Goal: Navigation & Orientation: Find specific page/section

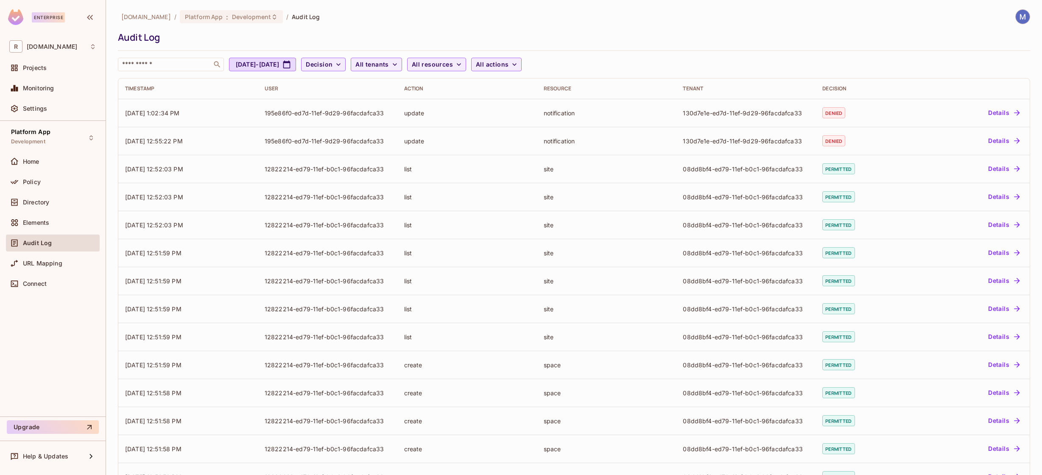
scroll to position [2, 0]
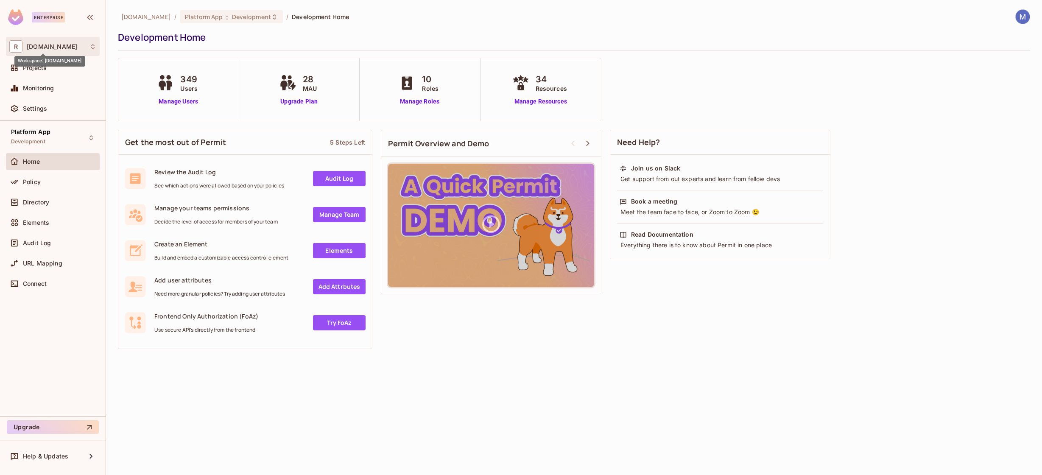
click at [57, 47] on span "[DOMAIN_NAME]" at bounding box center [52, 46] width 50 height 7
click at [57, 47] on div at bounding box center [521, 237] width 1042 height 475
click at [45, 242] on span "Audit Log" at bounding box center [37, 243] width 28 height 7
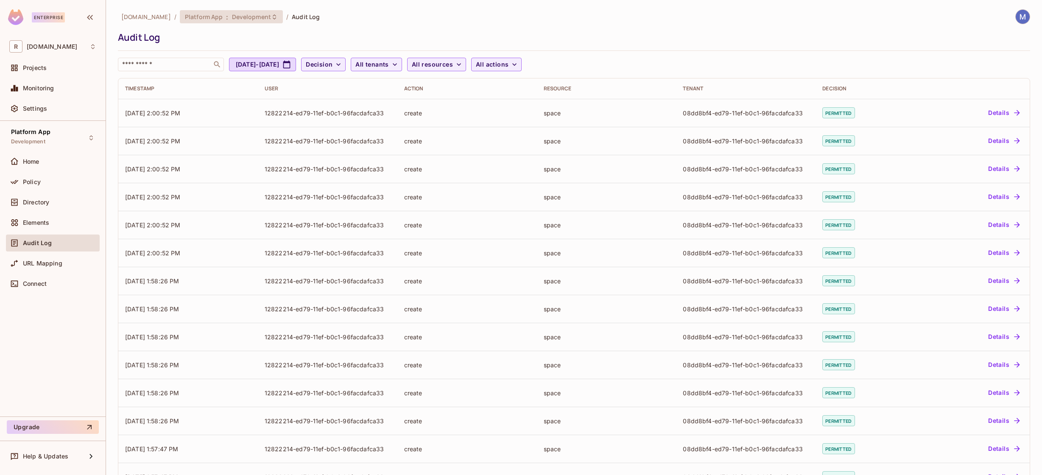
click at [243, 18] on span "Development" at bounding box center [251, 17] width 39 height 8
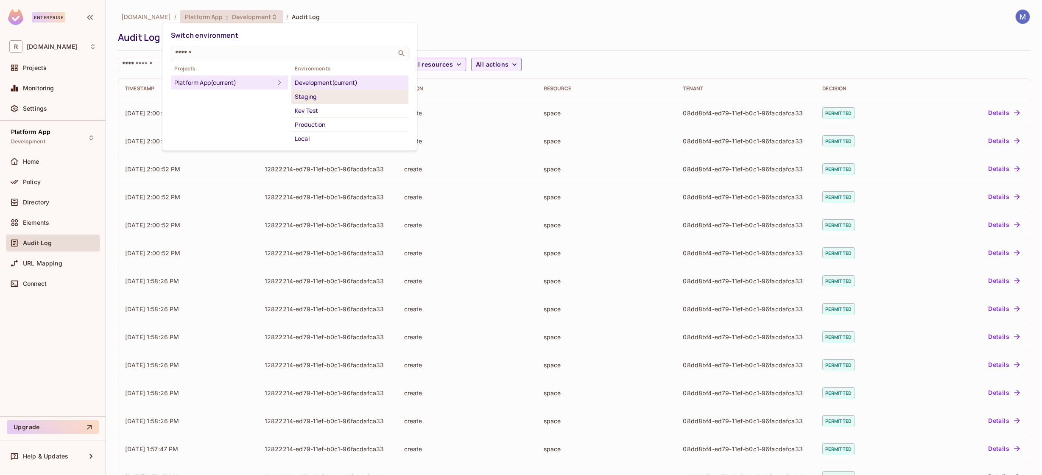
click at [321, 95] on div "Staging" at bounding box center [350, 97] width 110 height 10
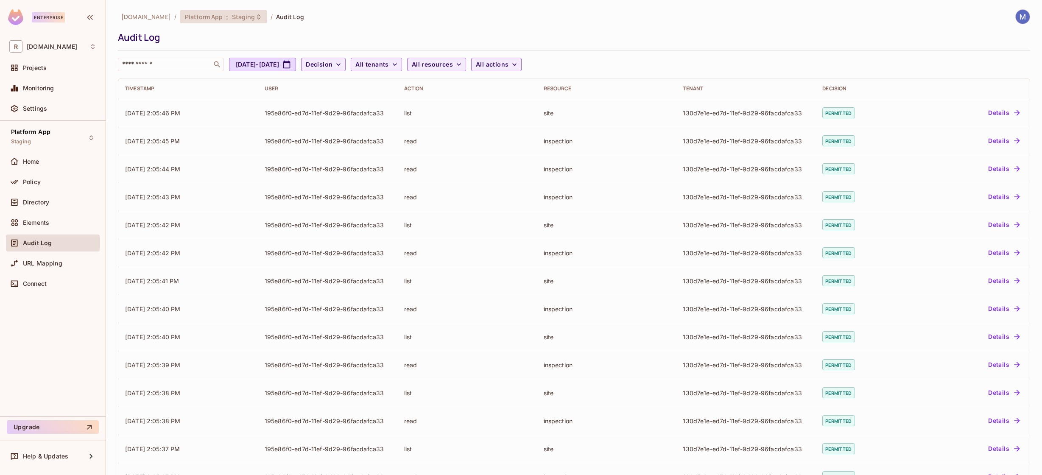
click at [232, 18] on span "Staging" at bounding box center [243, 17] width 23 height 8
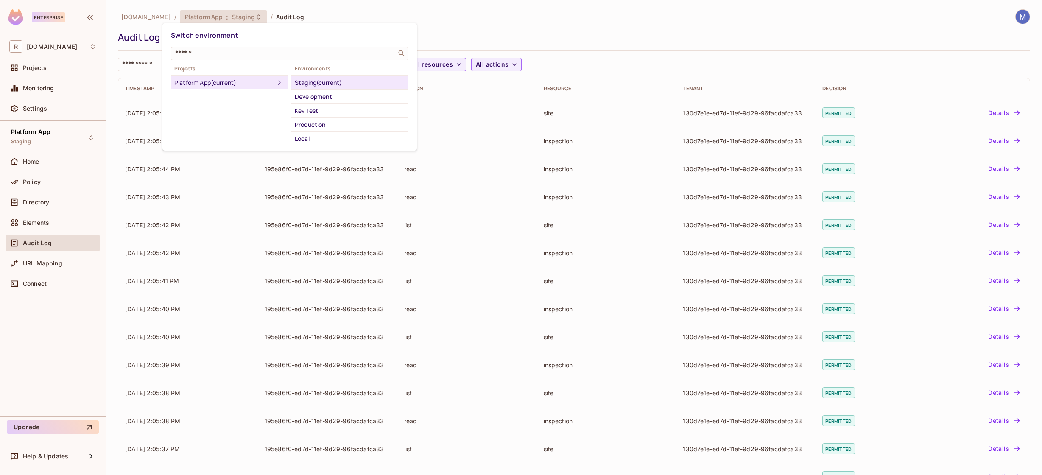
click at [324, 122] on div "Production" at bounding box center [350, 125] width 110 height 10
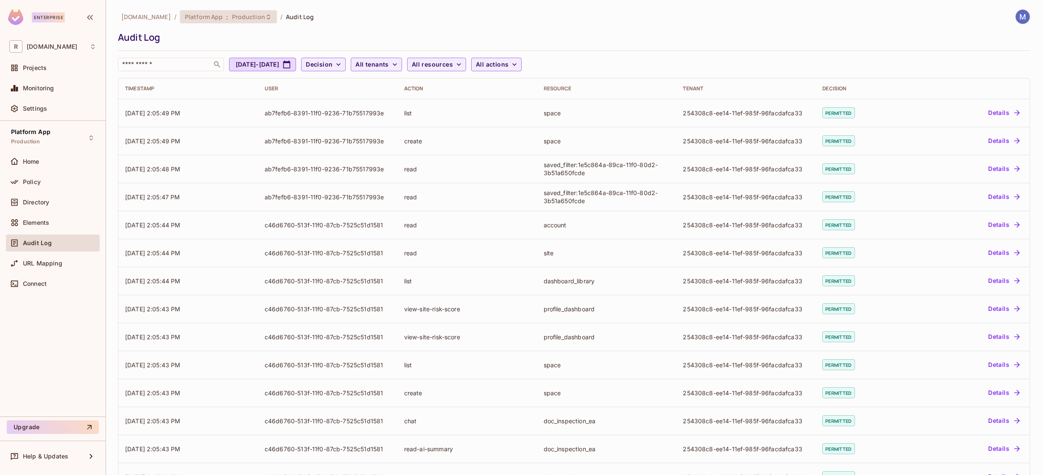
click at [250, 21] on div "Platform App : Production" at bounding box center [228, 16] width 97 height 13
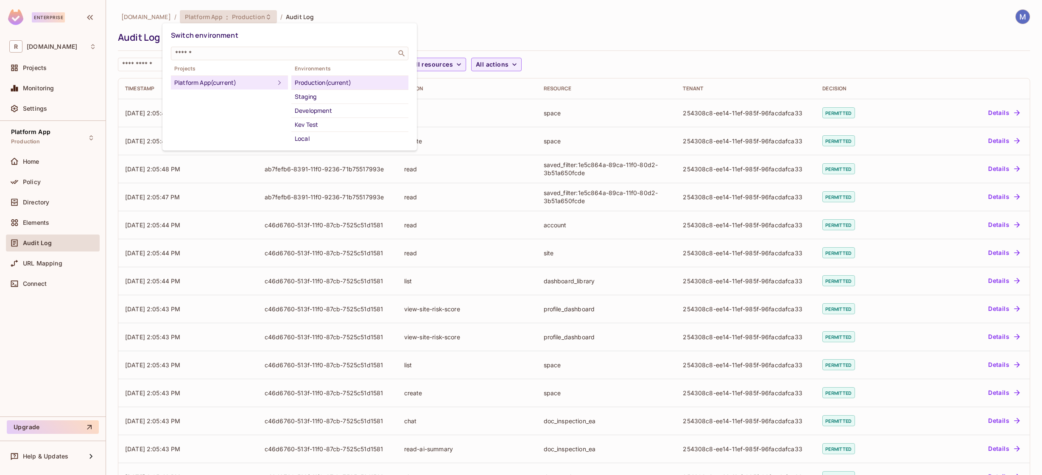
click at [319, 96] on div "Staging" at bounding box center [350, 97] width 110 height 10
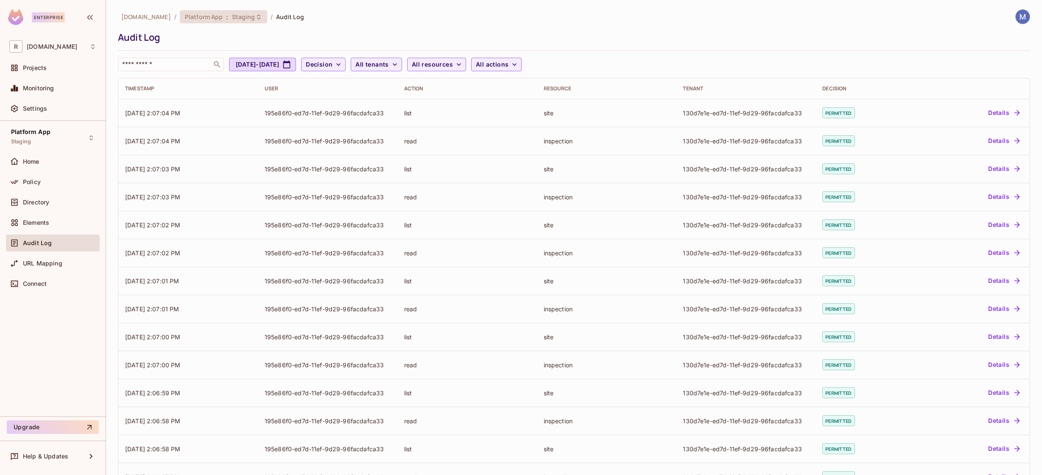
click at [232, 16] on span "Staging" at bounding box center [243, 17] width 23 height 8
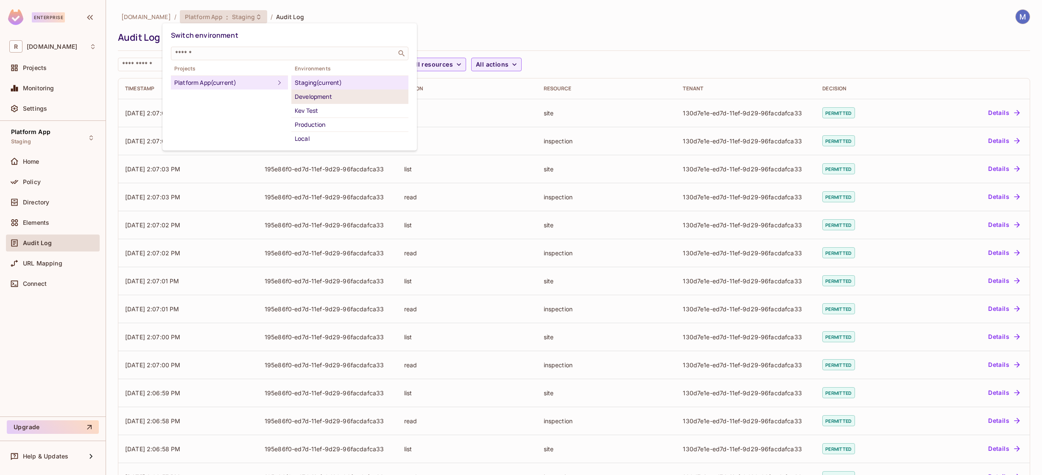
click at [322, 94] on div "Development" at bounding box center [350, 97] width 110 height 10
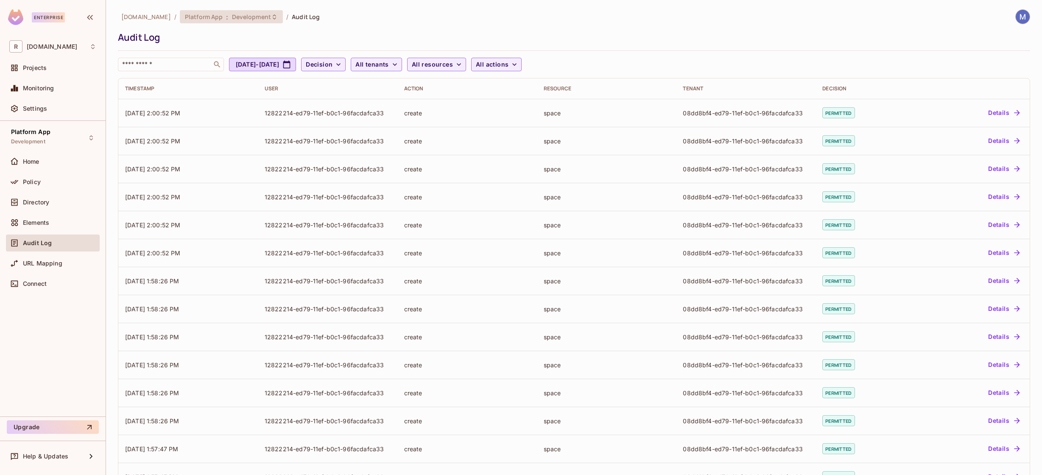
click at [240, 17] on span "Development" at bounding box center [251, 17] width 39 height 8
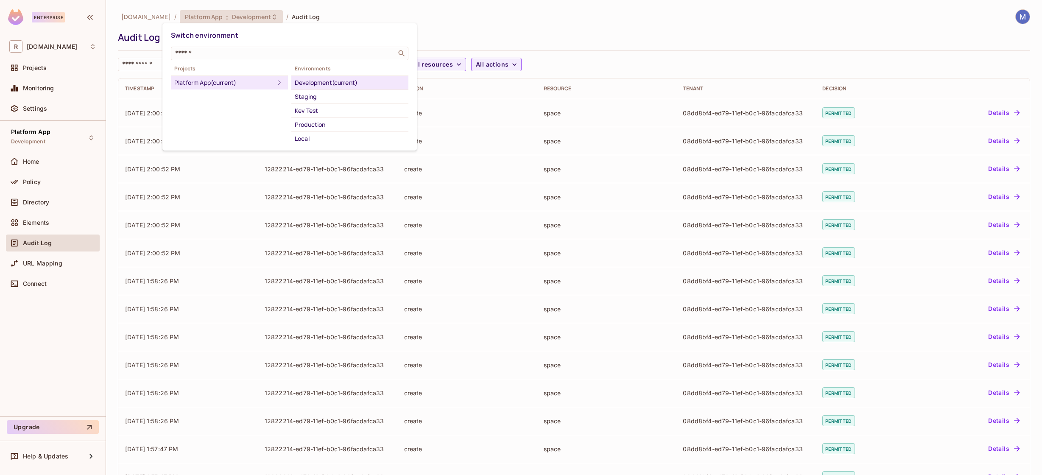
click at [311, 94] on div "Staging" at bounding box center [350, 97] width 110 height 10
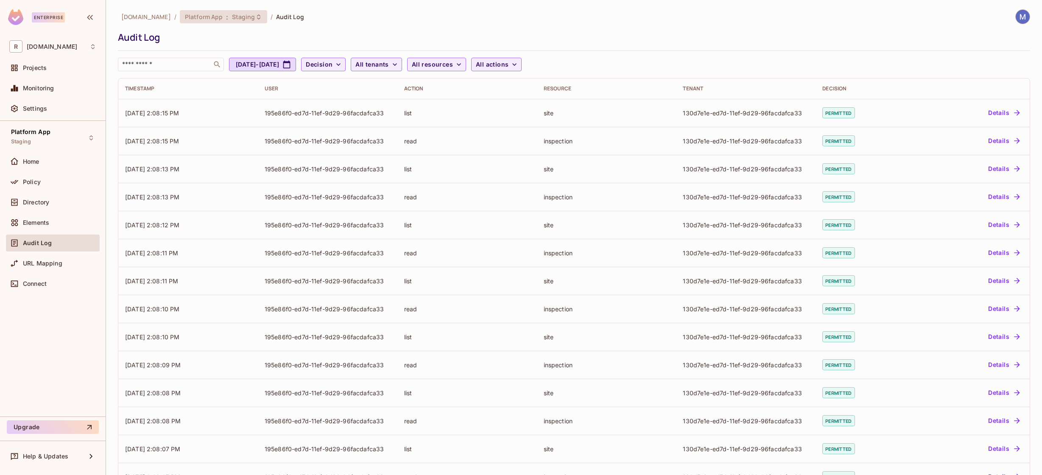
click at [232, 16] on span "Staging" at bounding box center [243, 17] width 23 height 8
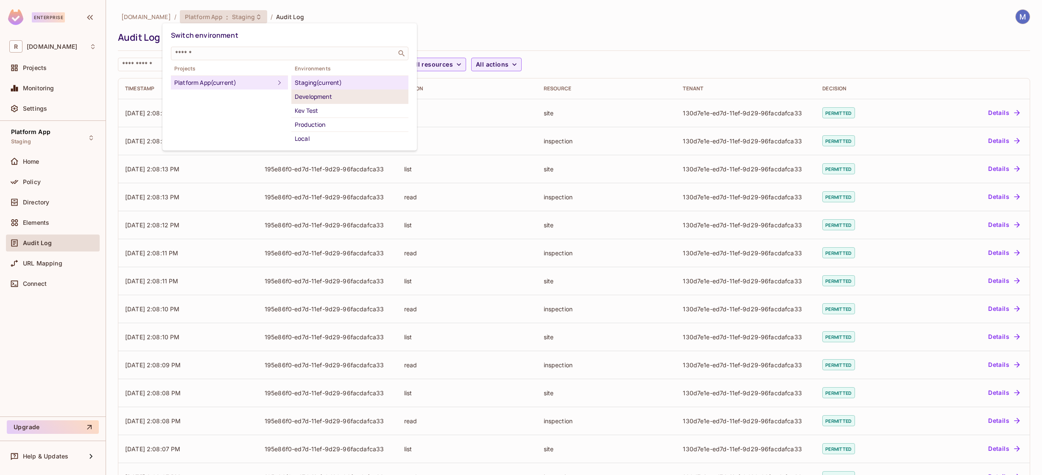
click at [324, 96] on div "Development" at bounding box center [350, 97] width 110 height 10
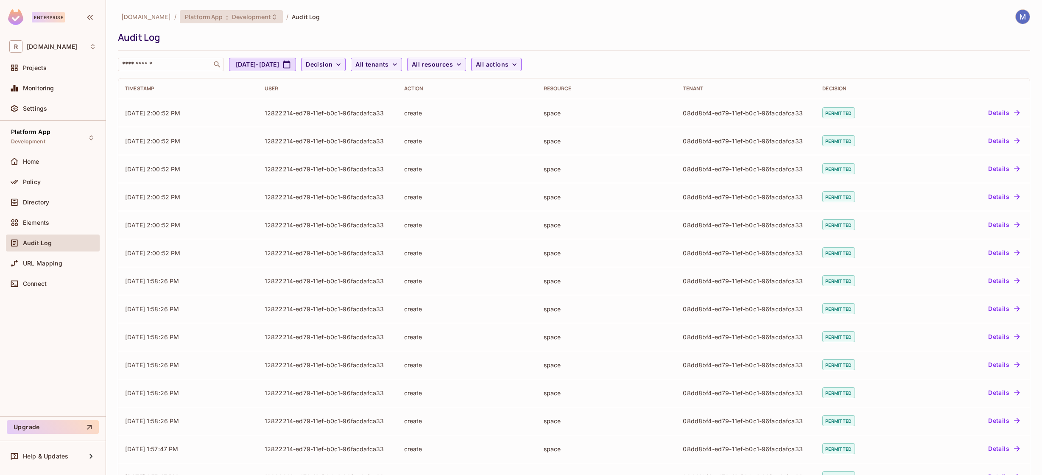
click at [247, 16] on span "Development" at bounding box center [251, 17] width 39 height 8
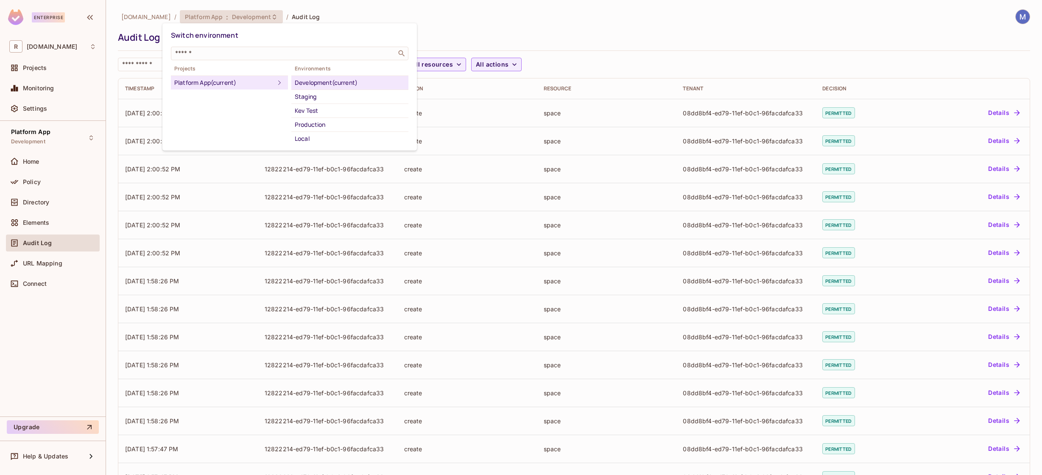
click at [336, 95] on div "Staging" at bounding box center [350, 97] width 110 height 10
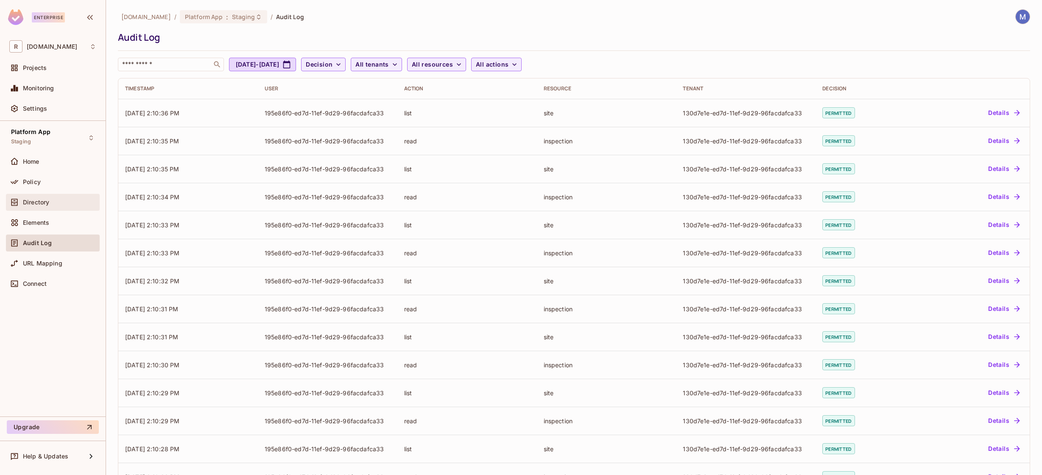
click at [42, 201] on span "Directory" at bounding box center [36, 202] width 26 height 7
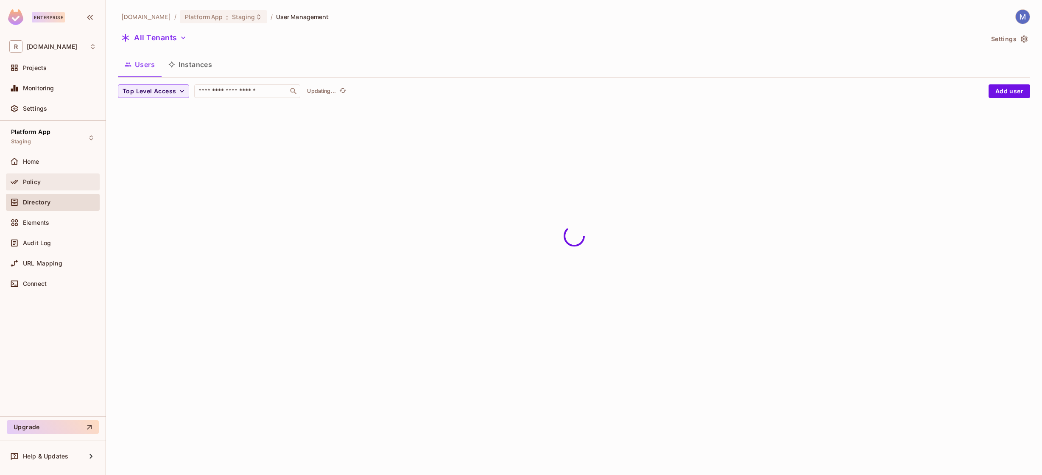
click at [47, 184] on div "Policy" at bounding box center [59, 182] width 73 height 7
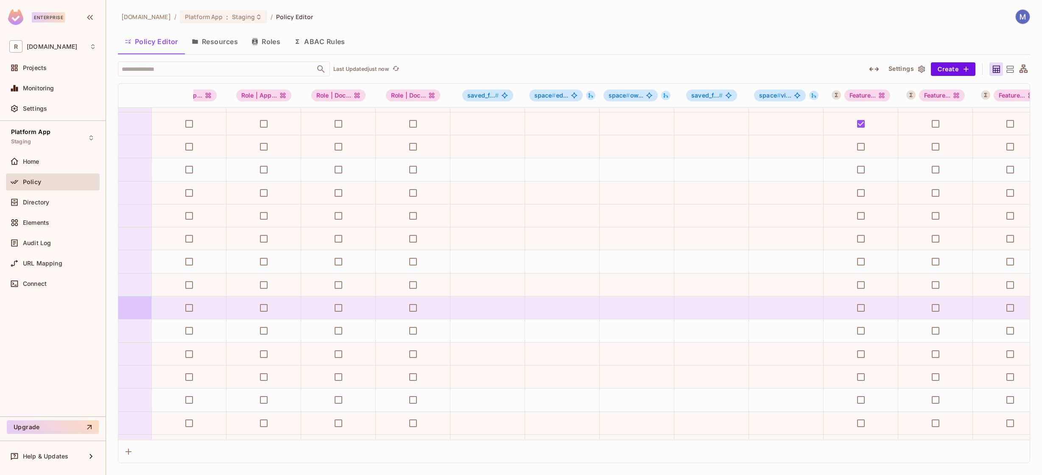
scroll to position [2134, 0]
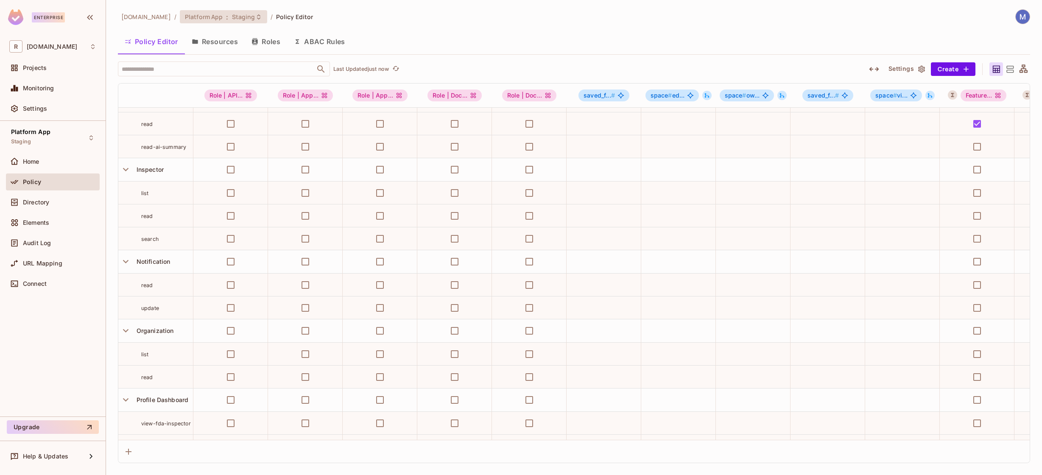
click at [211, 16] on div "Platform App : Staging" at bounding box center [218, 17] width 67 height 8
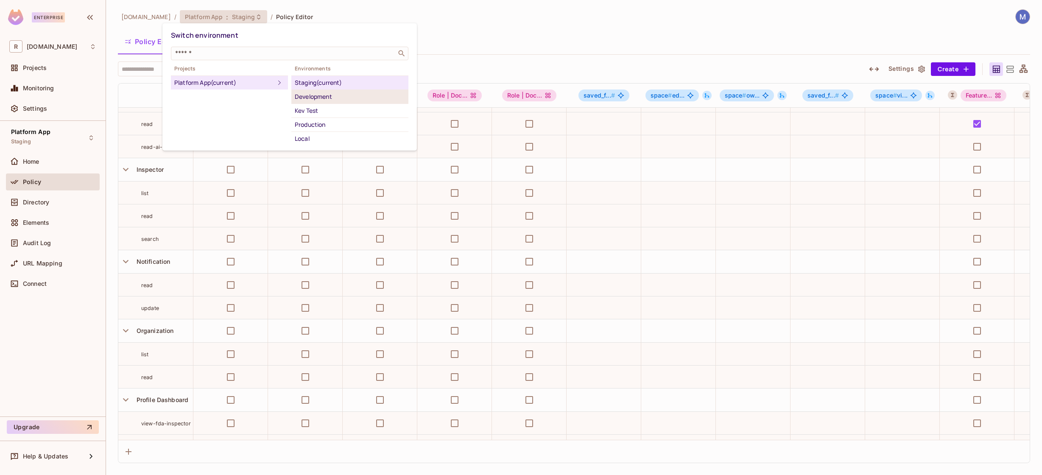
click at [324, 95] on div "Development" at bounding box center [350, 97] width 110 height 10
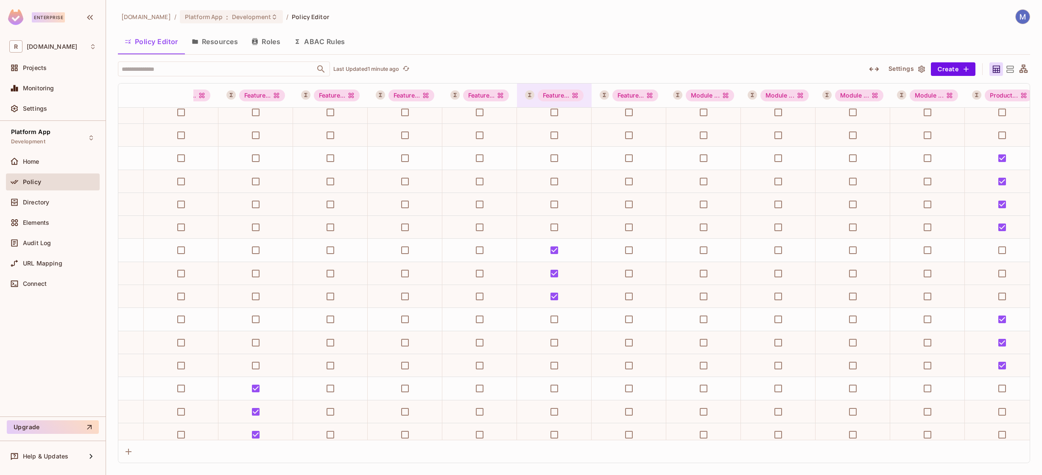
scroll to position [2193, 1095]
click at [239, 13] on span "Development" at bounding box center [251, 17] width 39 height 8
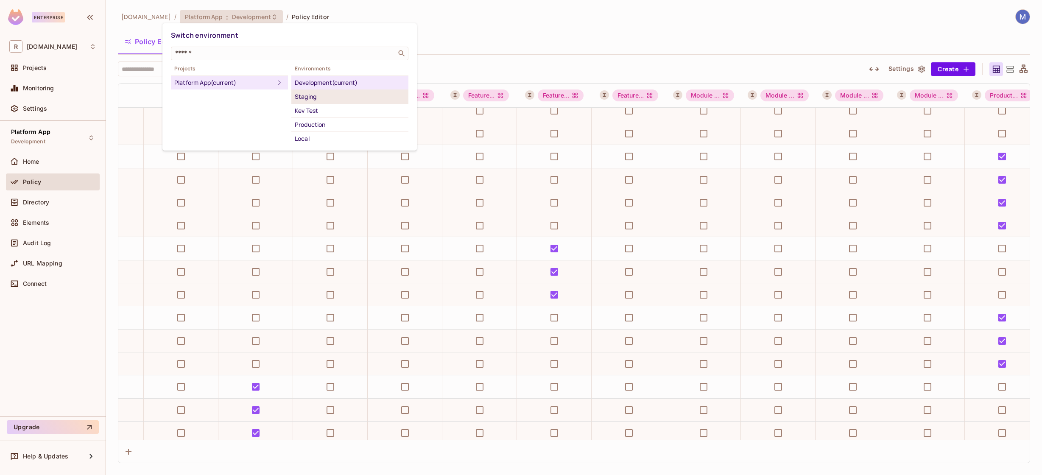
click at [309, 94] on div "Staging" at bounding box center [350, 97] width 110 height 10
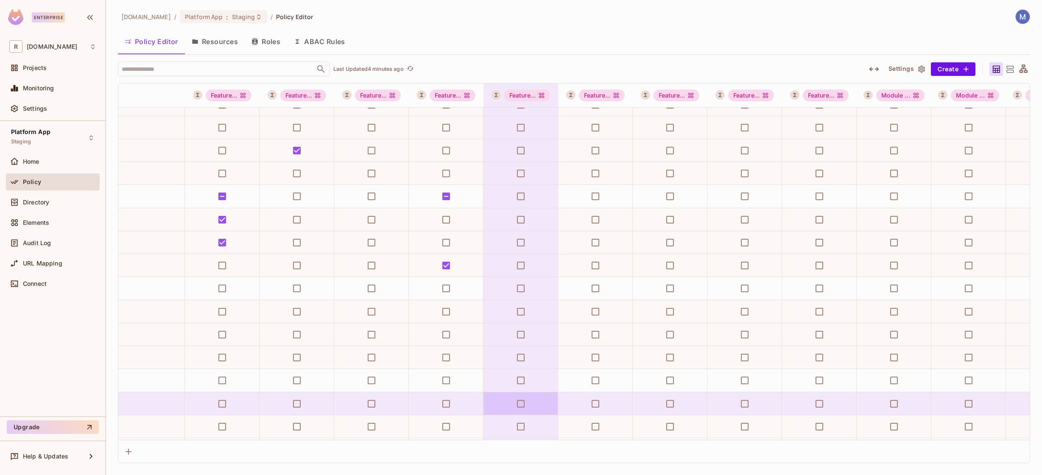
scroll to position [2015, 759]
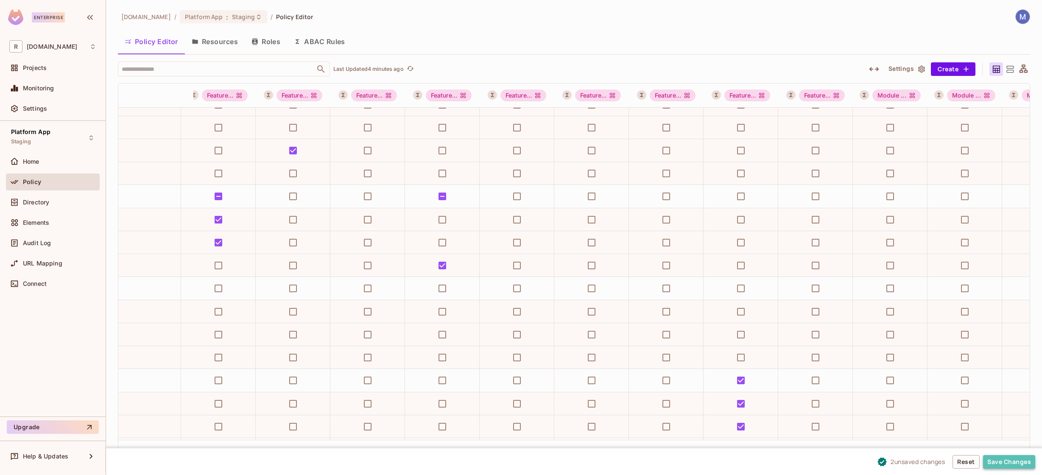
drag, startPoint x: 1012, startPoint y: 464, endPoint x: 1007, endPoint y: 465, distance: 4.4
click at [1012, 464] on button "Save Changes" at bounding box center [1009, 462] width 52 height 14
